Goal: Information Seeking & Learning: Learn about a topic

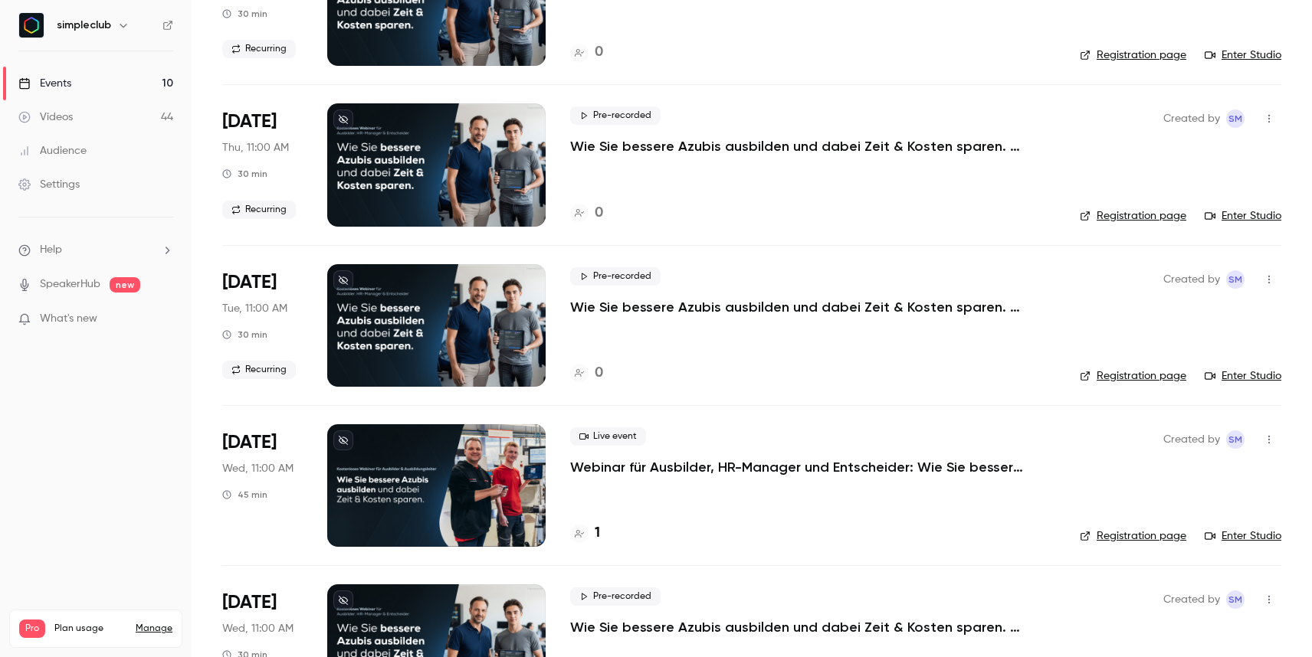
scroll to position [520, 0]
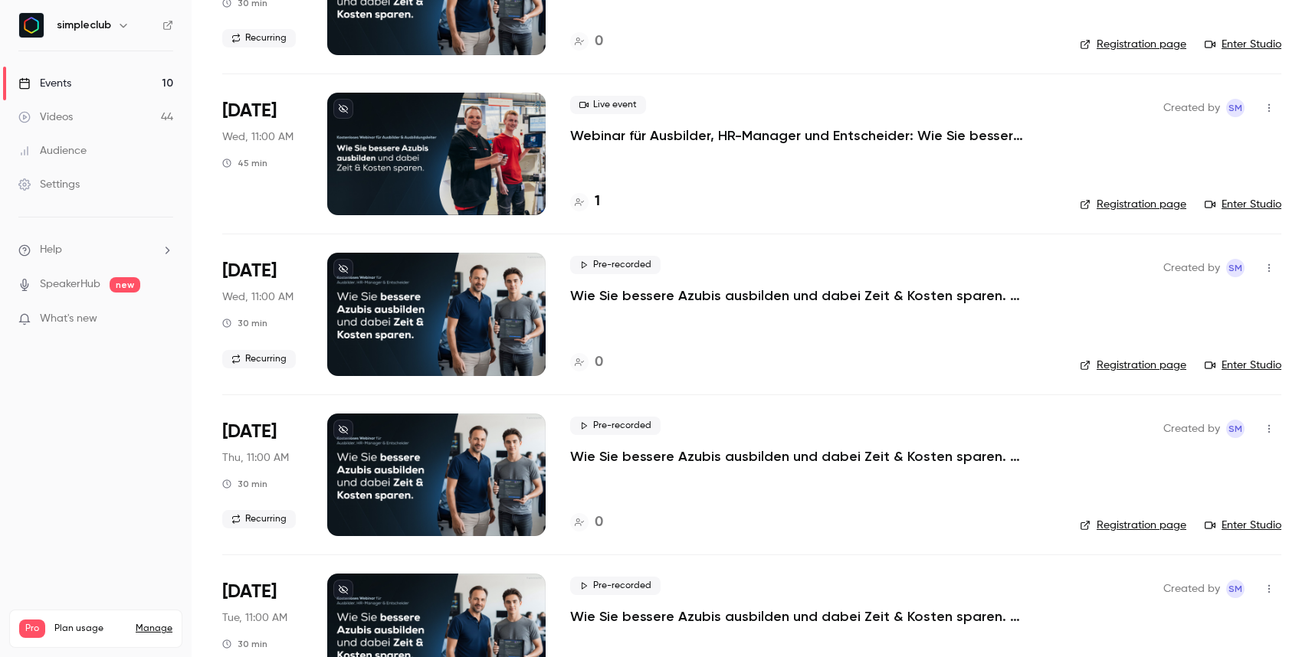
click at [613, 131] on p "Webinar für Ausbilder, HR-Manager und Entscheider: Wie Sie bessere Azubis ausbi…" at bounding box center [800, 135] width 460 height 18
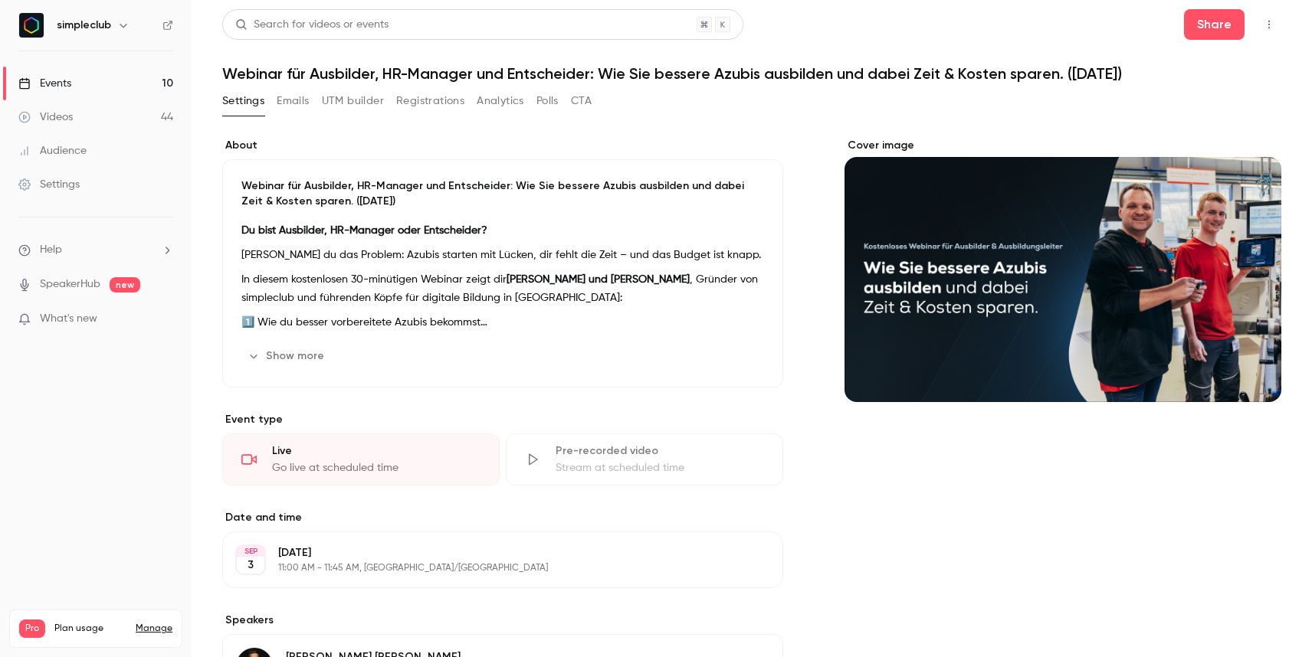
click at [428, 77] on h1 "Webinar für Ausbilder, HR-Manager und Entscheider: Wie Sie bessere Azubis ausbi…" at bounding box center [751, 73] width 1059 height 18
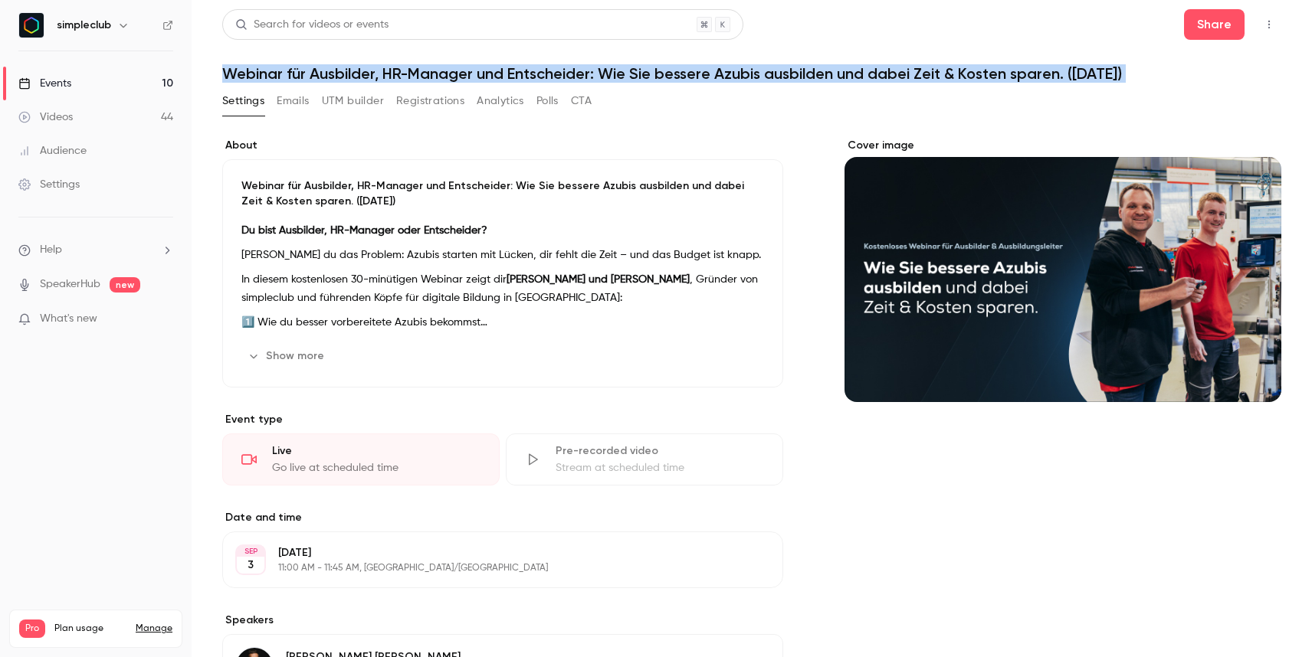
click at [428, 77] on h1 "Webinar für Ausbilder, HR-Manager und Entscheider: Wie Sie bessere Azubis ausbi…" at bounding box center [751, 73] width 1059 height 18
copy div "Webinar für Ausbilder, HR-Manager und Entscheider: Wie Sie bessere Azubis ausbi…"
